Goal: Information Seeking & Learning: Learn about a topic

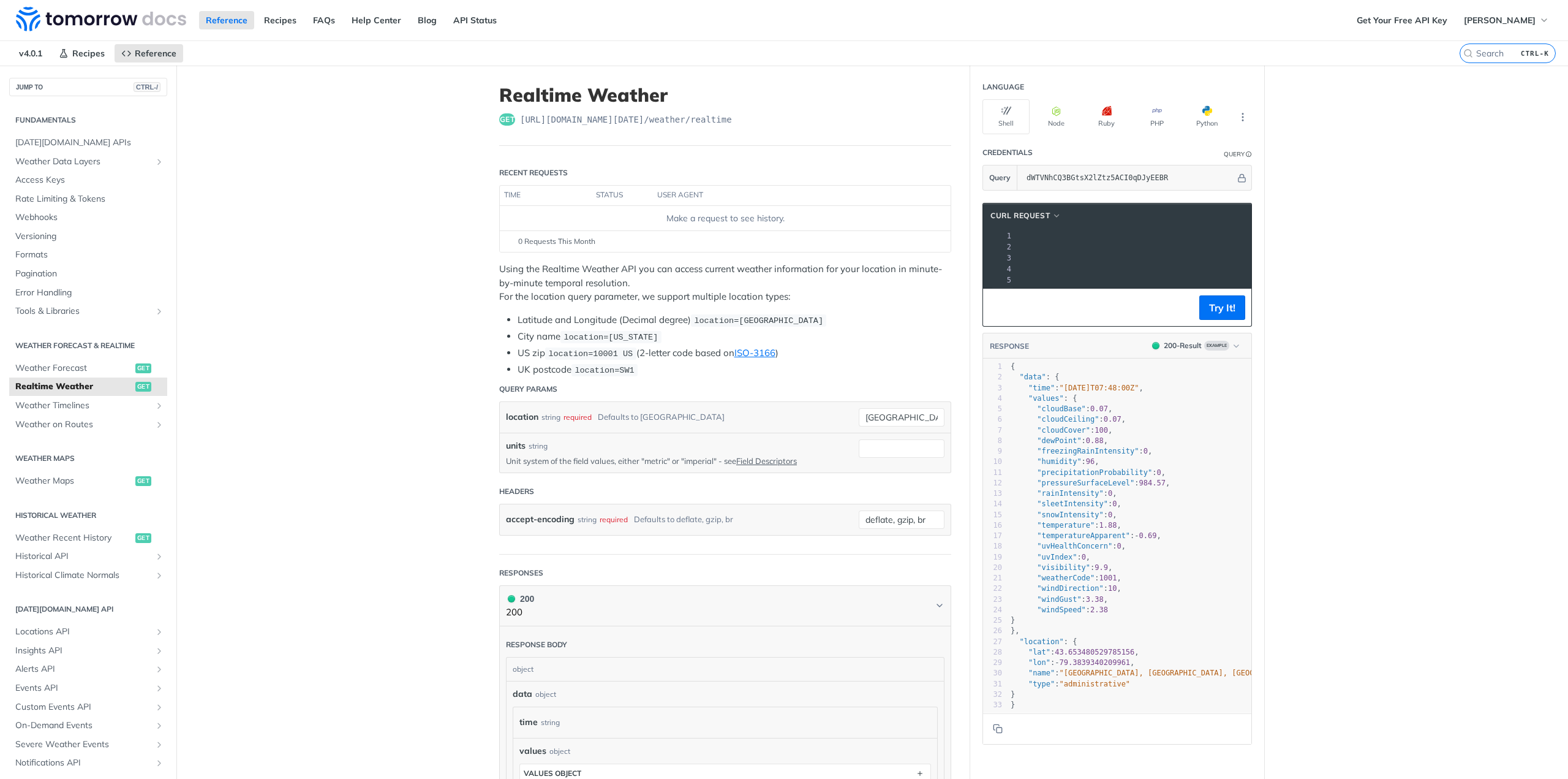
scroll to position [0, 250]
click at [1223, 314] on button "Try It!" at bounding box center [1222, 308] width 46 height 25
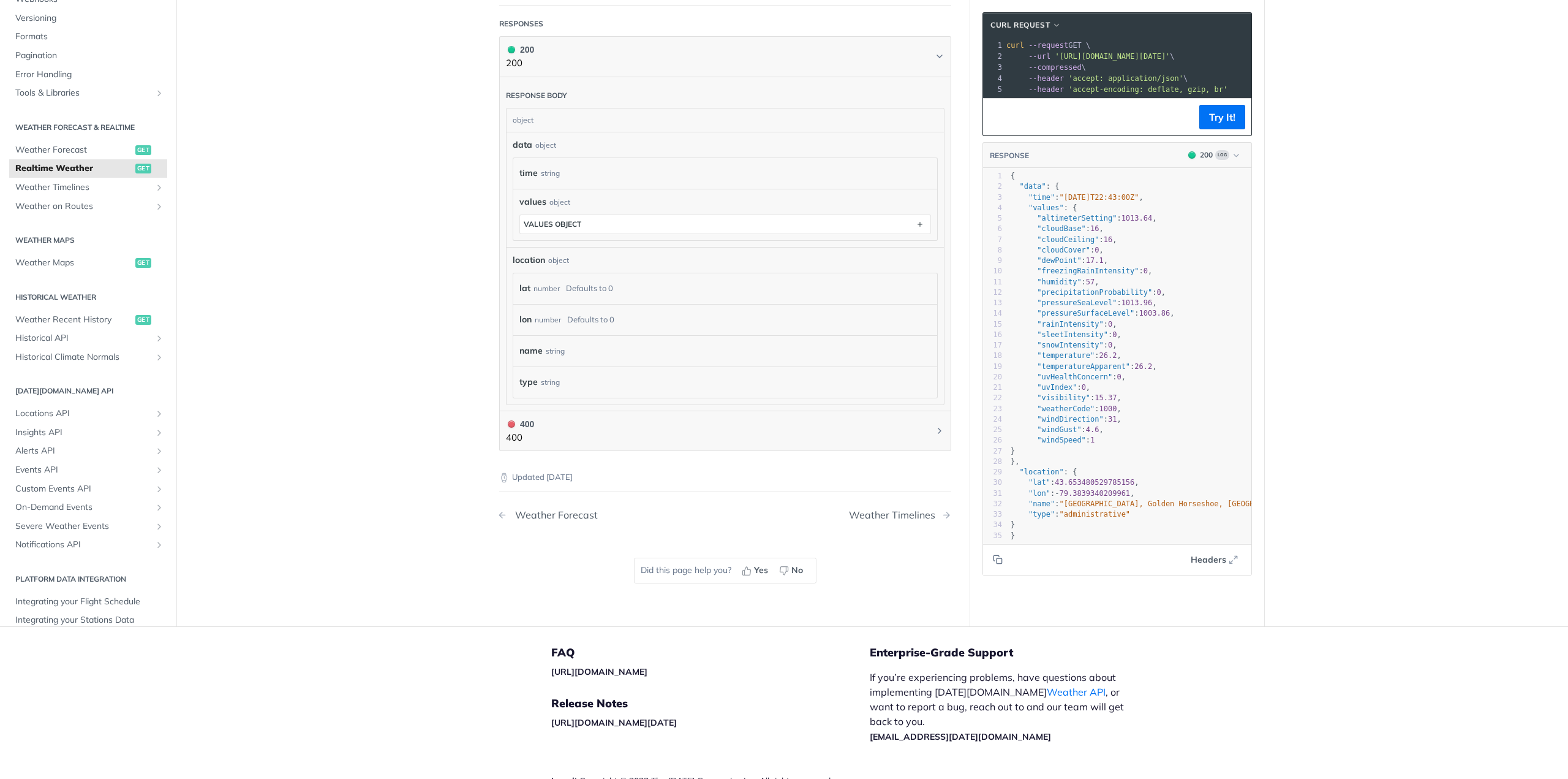
click at [553, 510] on div "Weather Forecast" at bounding box center [554, 516] width 89 height 12
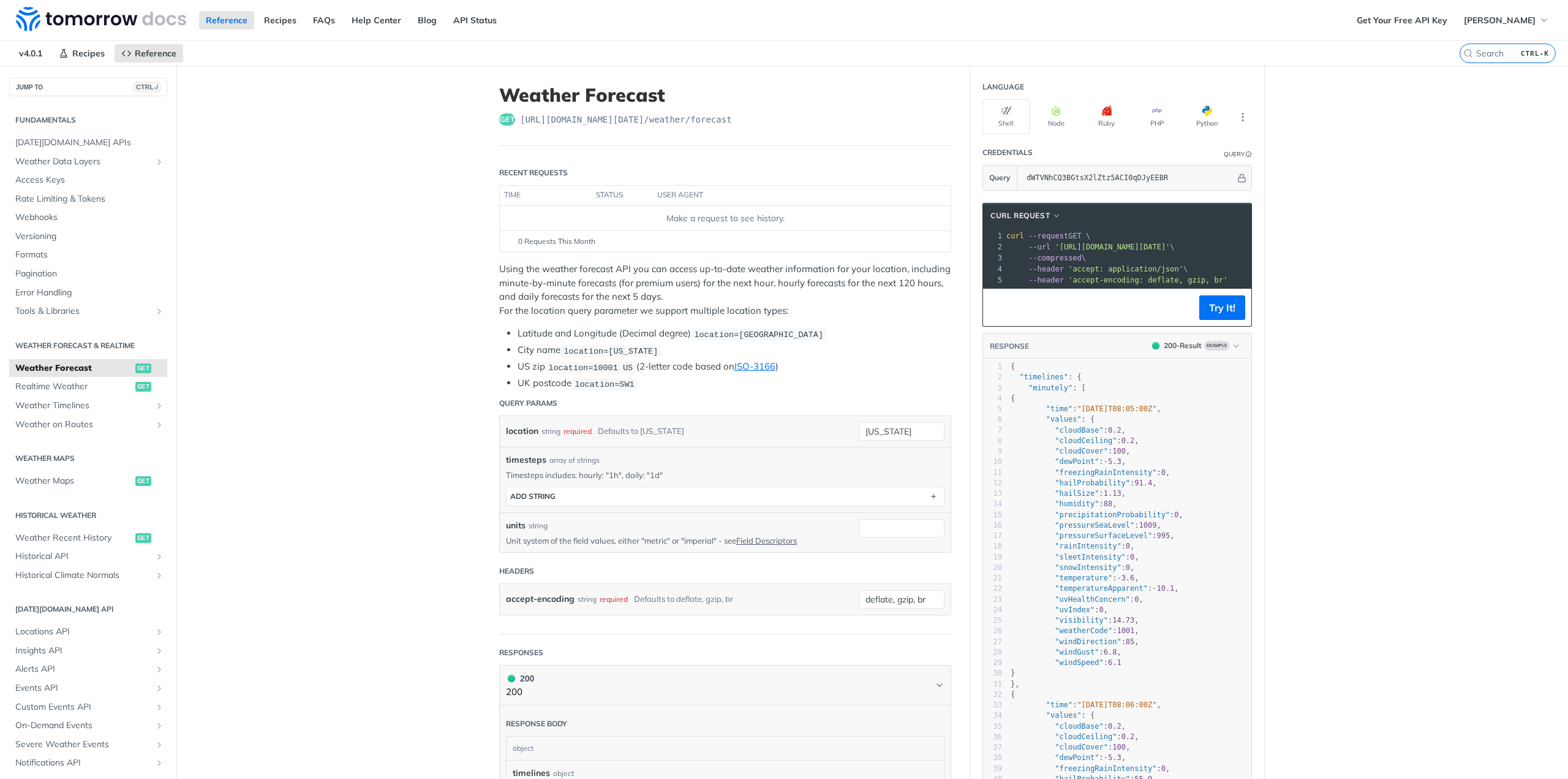
click at [72, 344] on h2 "Weather Forecast & realtime" at bounding box center [88, 345] width 158 height 11
click at [55, 401] on span "Weather Timelines" at bounding box center [84, 405] width 136 height 12
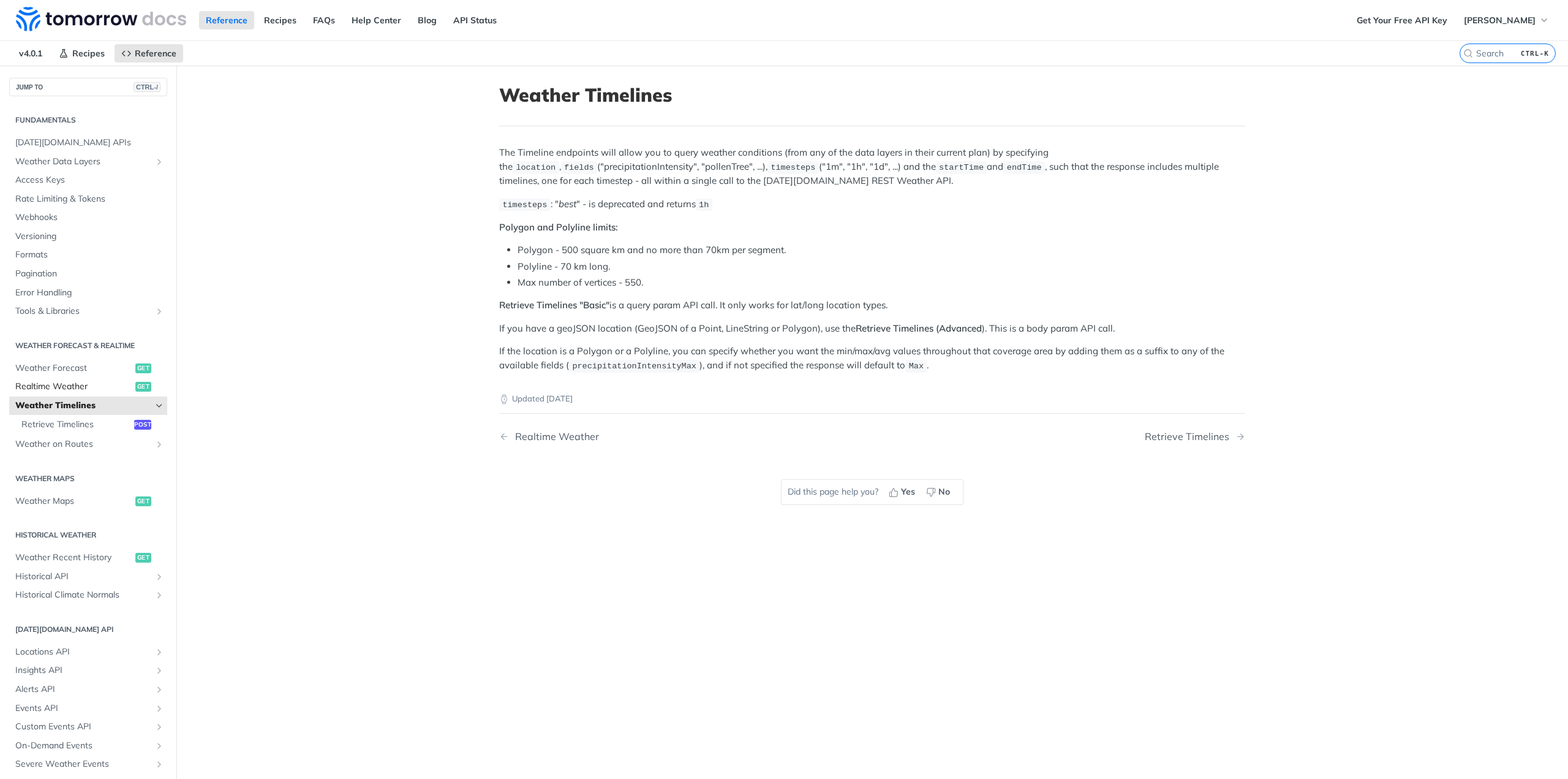
click at [51, 382] on span "Realtime Weather" at bounding box center [74, 387] width 117 height 12
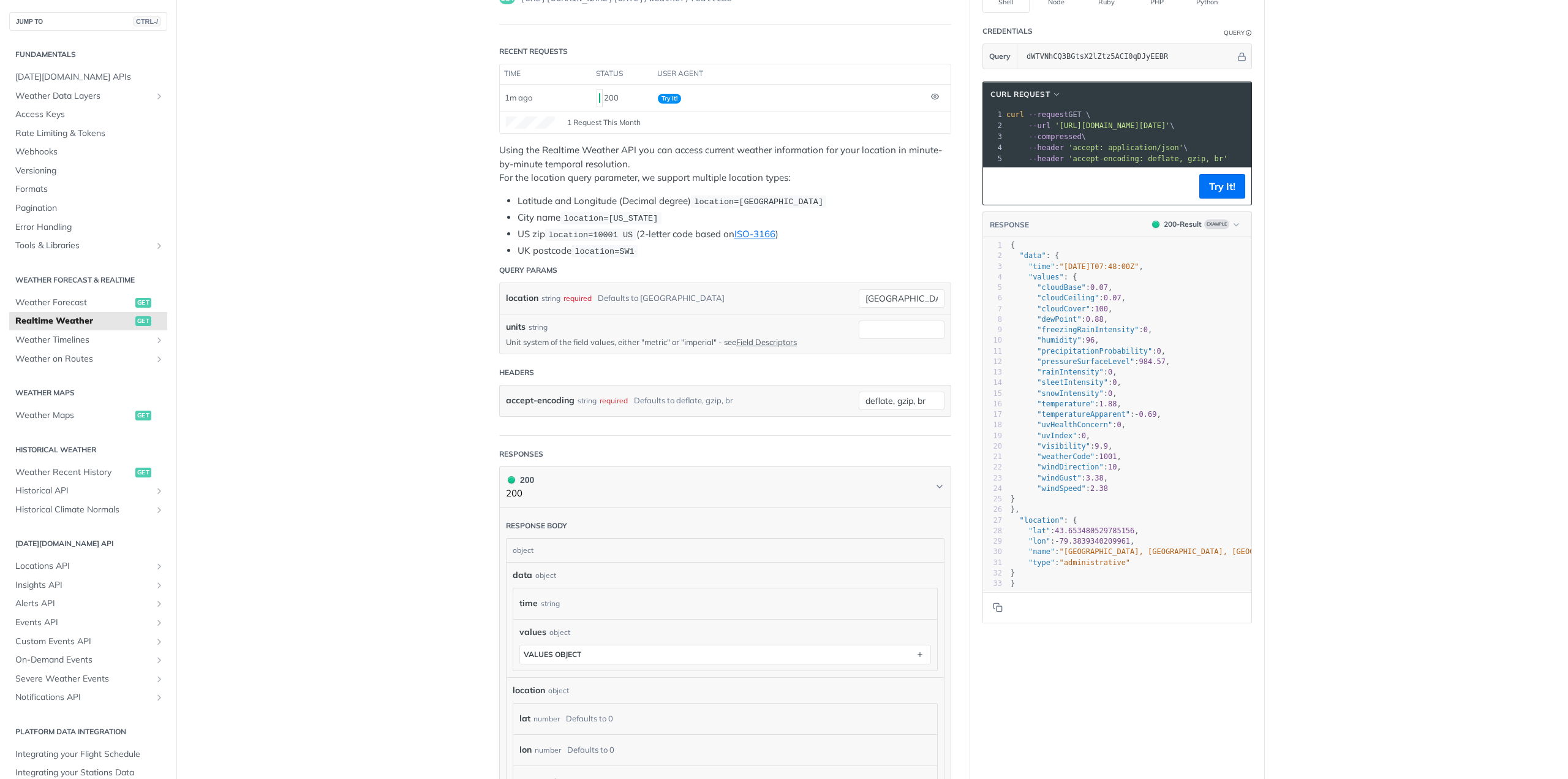
scroll to position [122, 0]
